Goal: Browse casually: Explore the website without a specific task or goal

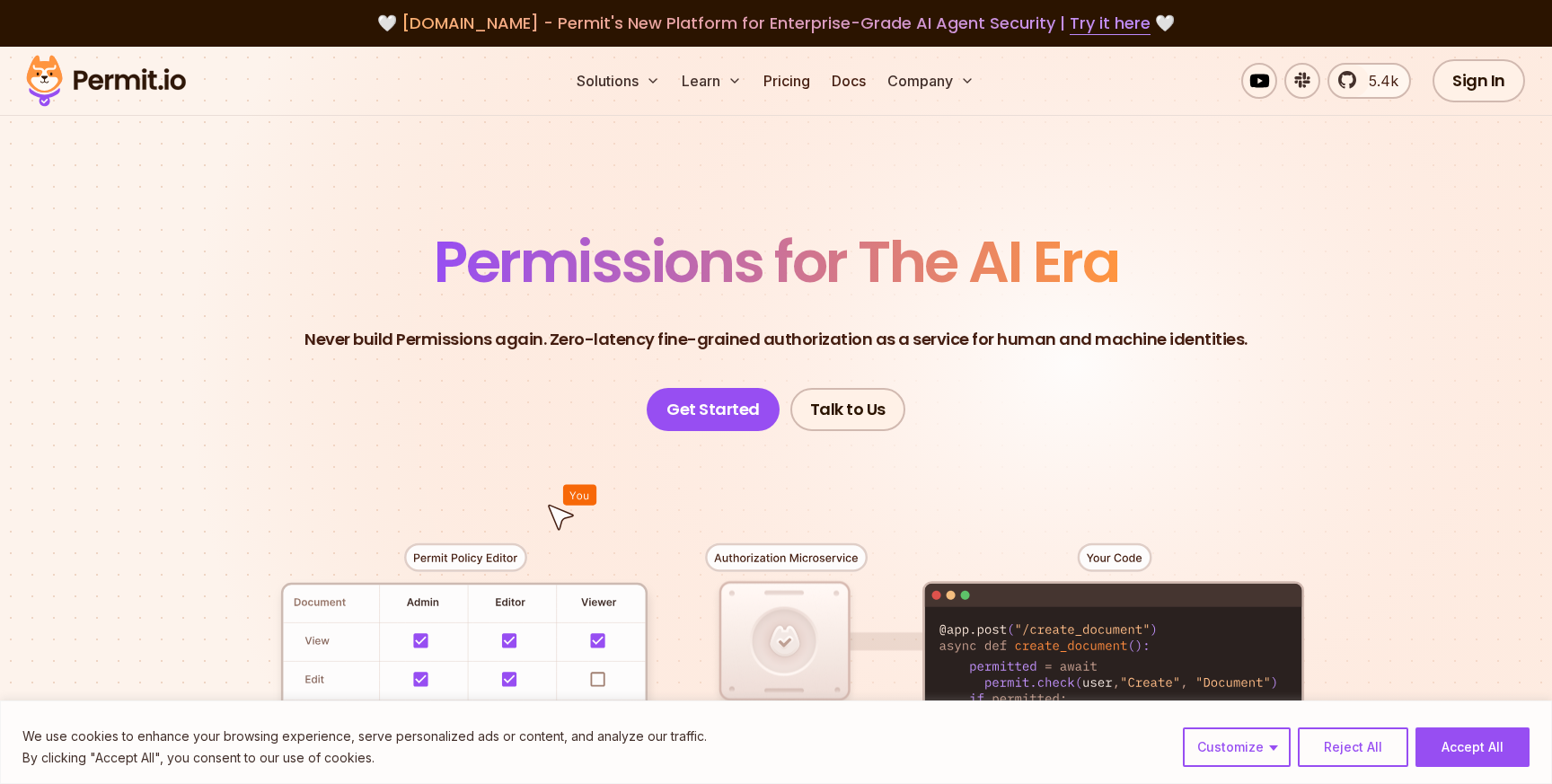
click at [726, 340] on p "Never build Permissions again. Zero-latency fine-grained authorization as a ser…" at bounding box center [776, 340] width 943 height 25
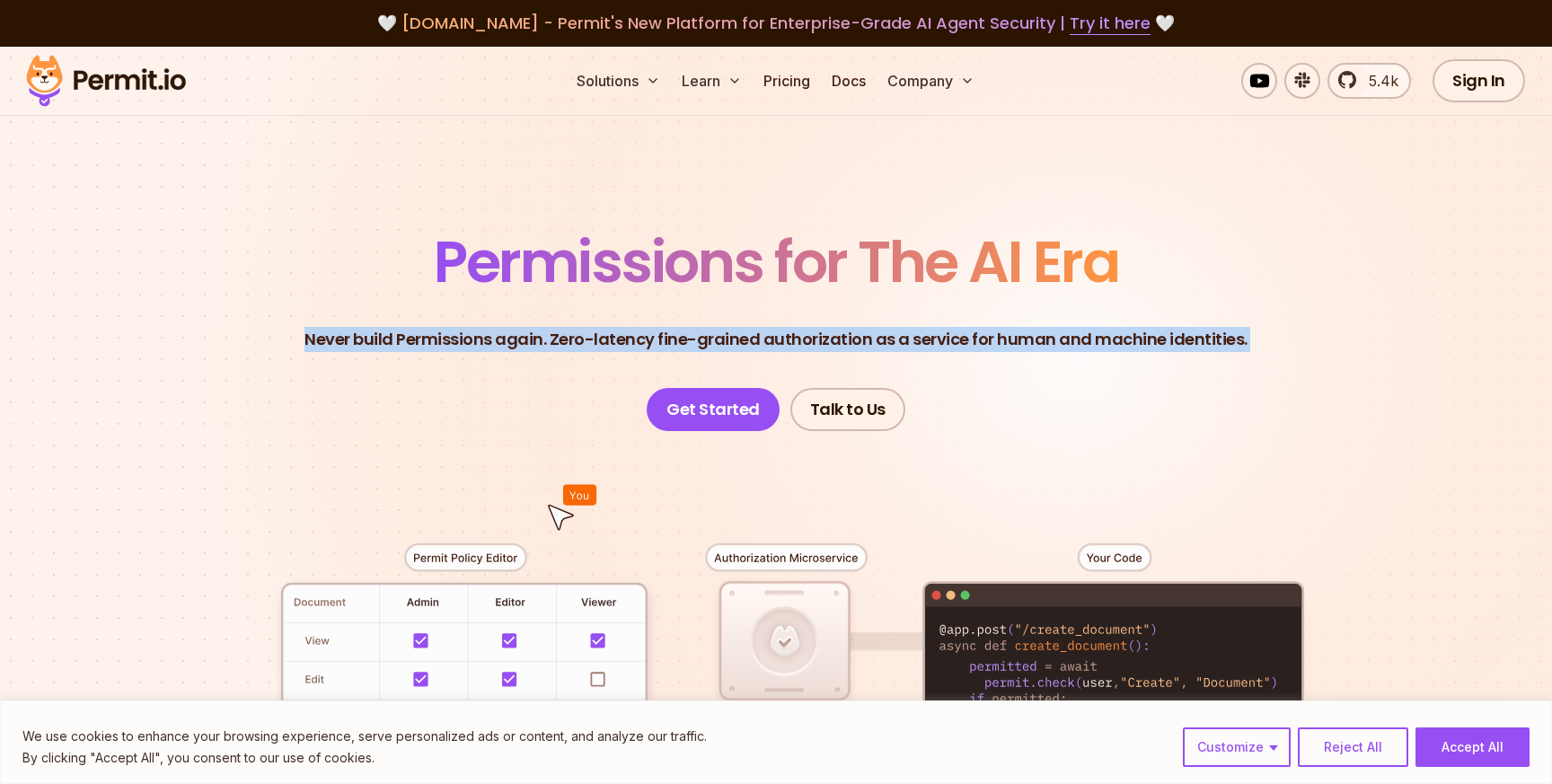
click at [746, 270] on span "Permissions for The AI Era" at bounding box center [776, 262] width 684 height 80
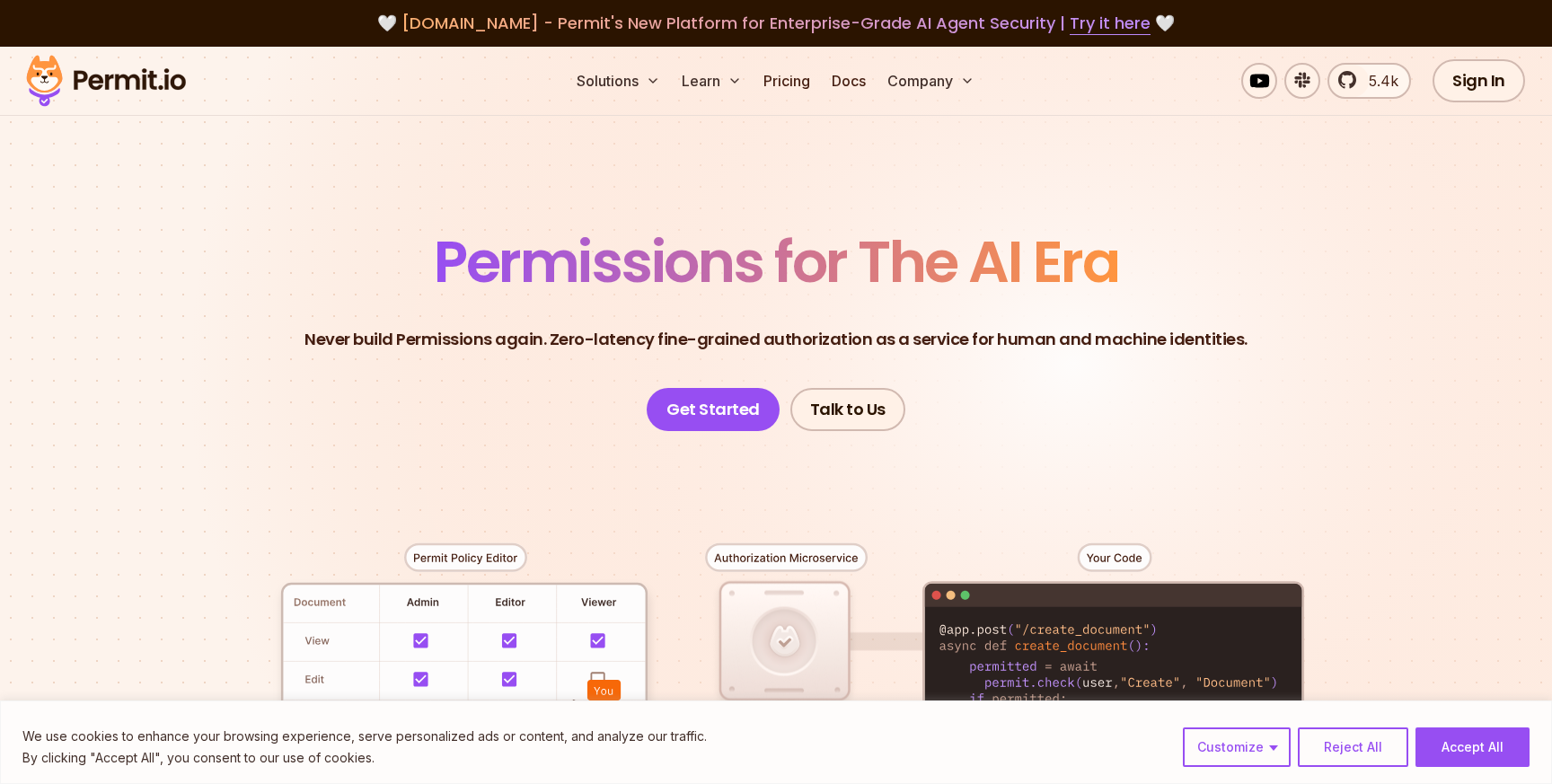
click at [769, 273] on span "Permissions for The AI Era" at bounding box center [776, 262] width 684 height 80
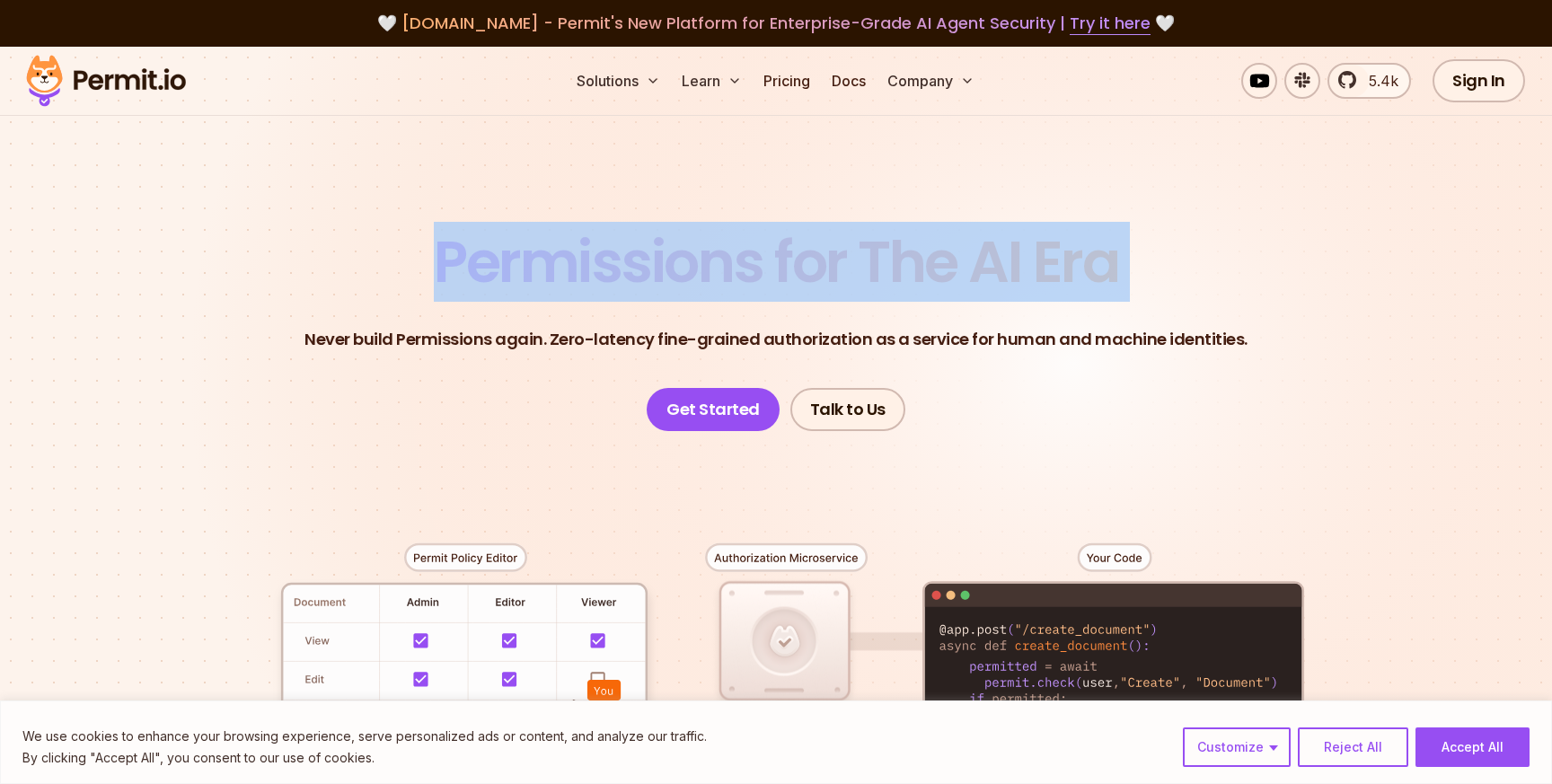
click at [745, 329] on p "Never build Permissions again. Zero-latency fine-grained authorization as a ser…" at bounding box center [776, 340] width 943 height 25
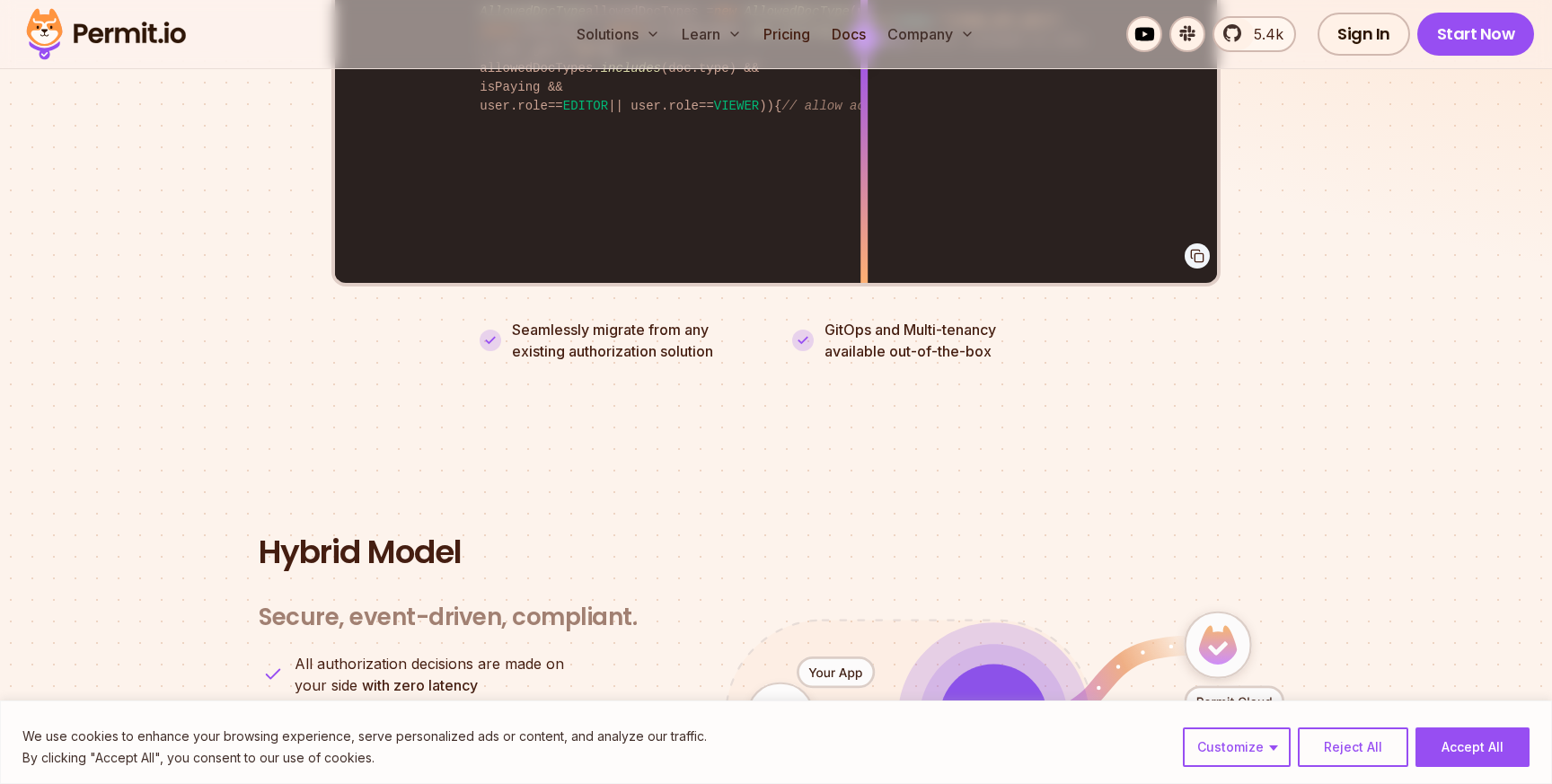
scroll to position [4419, 0]
